Goal: Navigation & Orientation: Find specific page/section

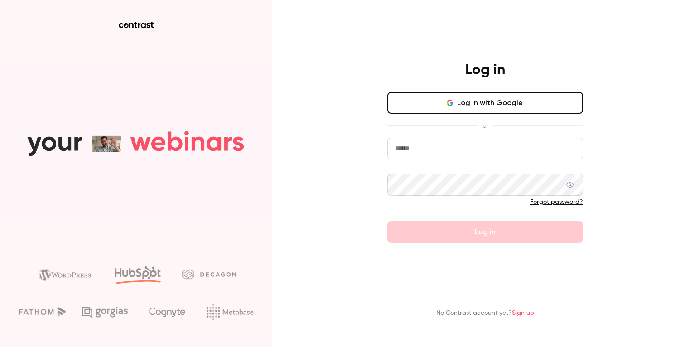
click at [451, 151] on input "email" at bounding box center [485, 149] width 196 height 22
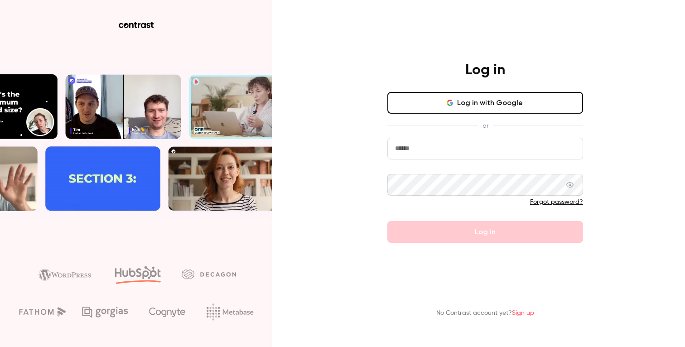
click at [502, 97] on button "Log in with Google" at bounding box center [485, 103] width 196 height 22
